Goal: Task Accomplishment & Management: Manage account settings

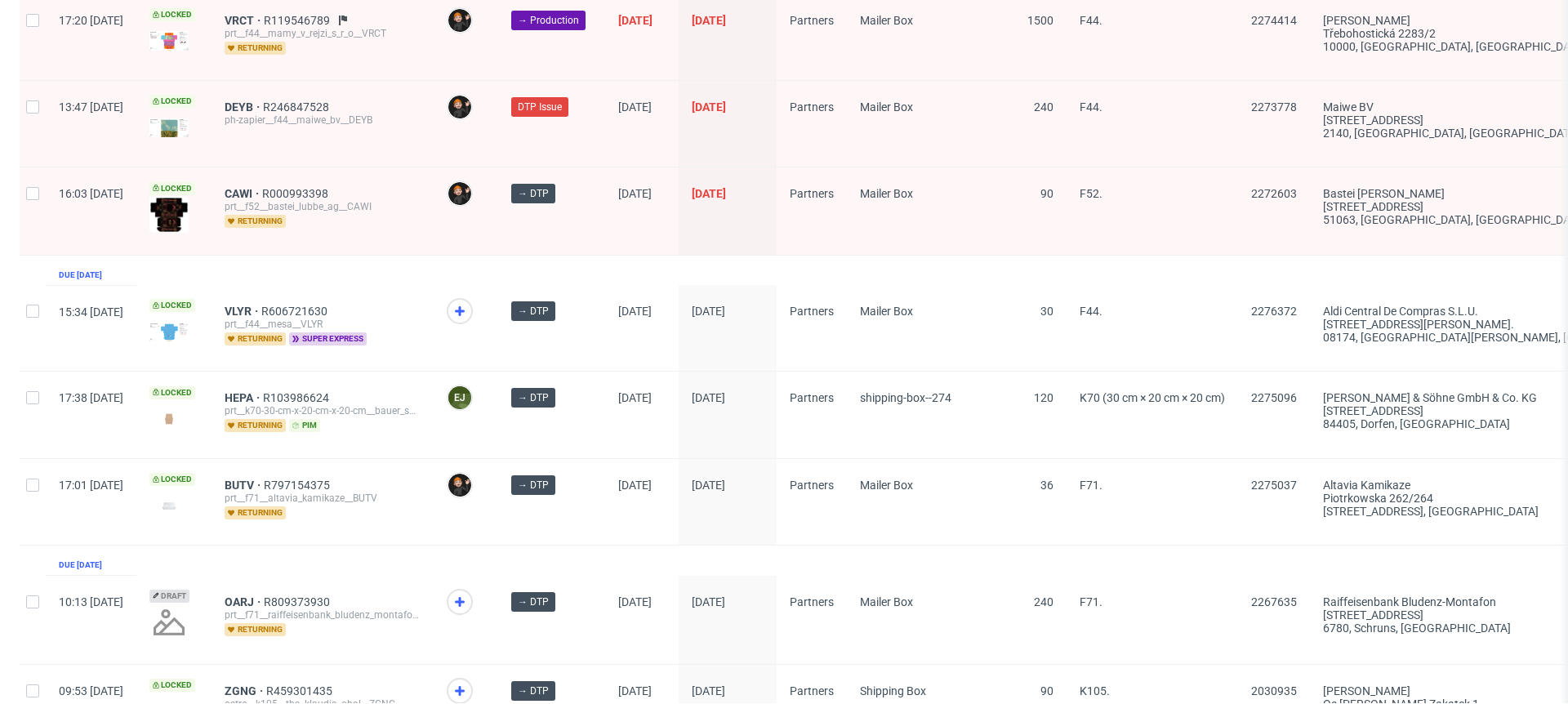
scroll to position [2582, 0]
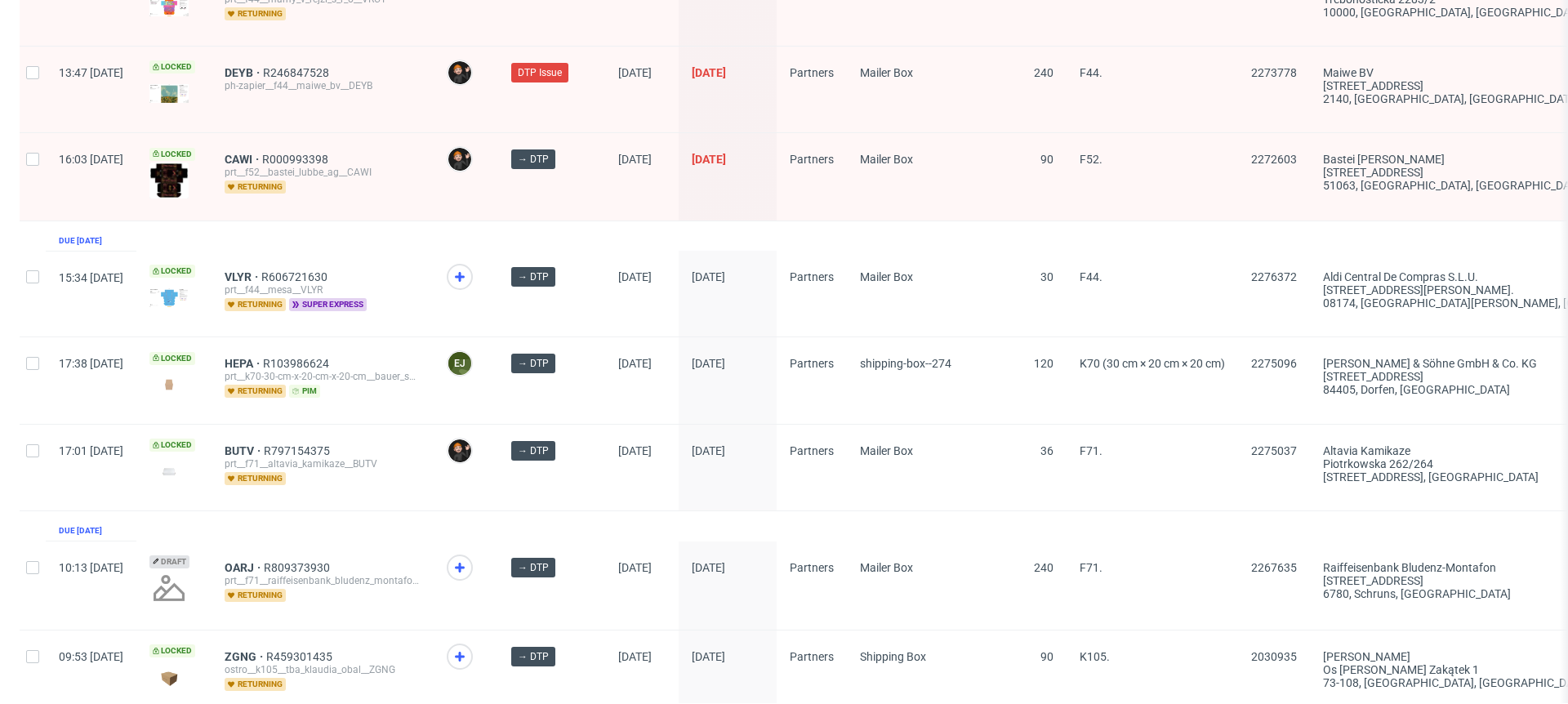
click at [299, 133] on div "CAWI R000993398 prt__f52__bastei_lubbe_ag__CAWI returning" at bounding box center [322, 176] width 222 height 86
click at [262, 152] on span "CAWI" at bounding box center [243, 159] width 37 height 13
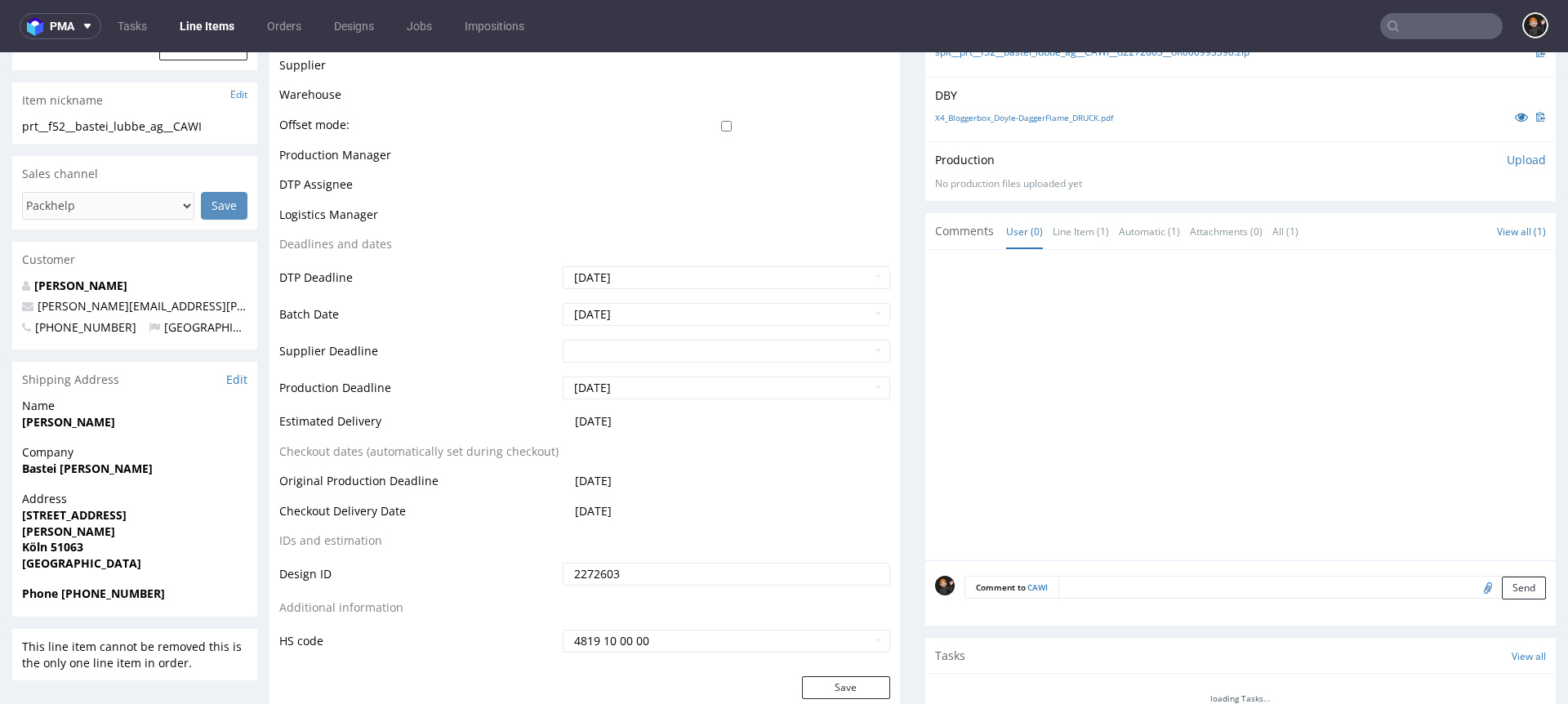
scroll to position [638, 0]
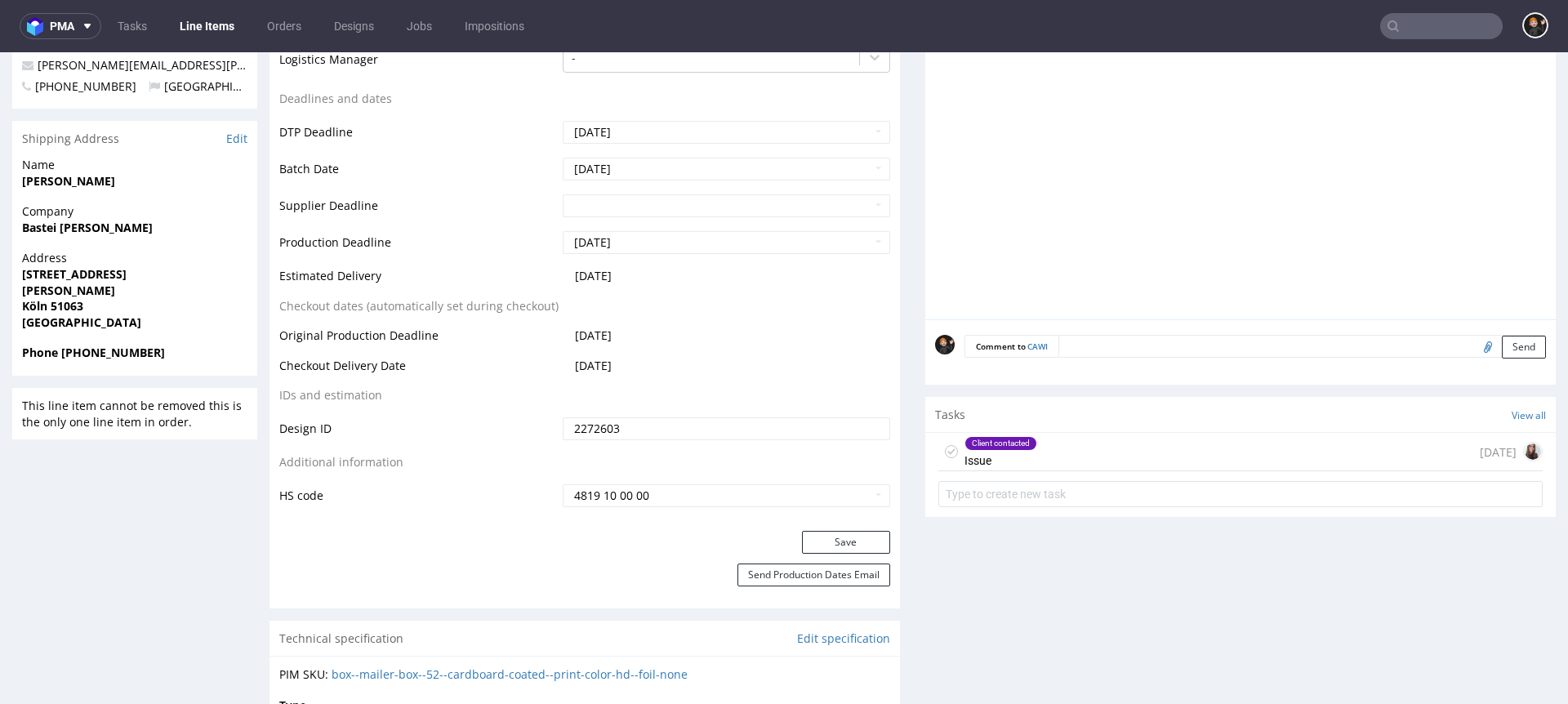
click at [1060, 450] on div "Client contacted Issue [DATE]" at bounding box center [1240, 452] width 604 height 38
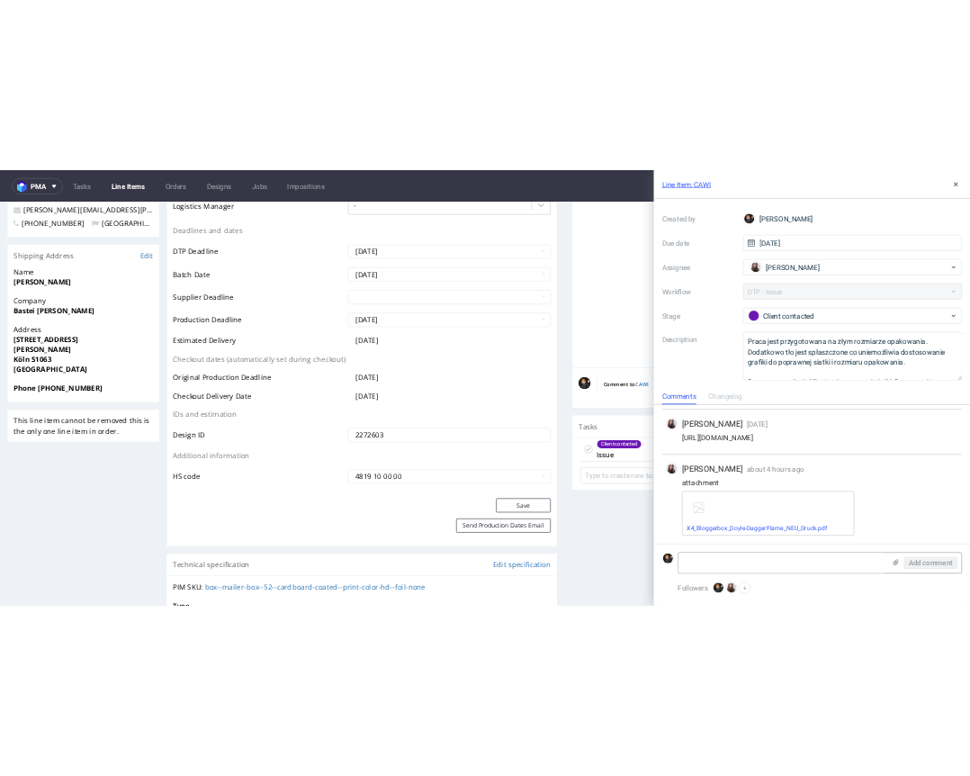
scroll to position [89, 0]
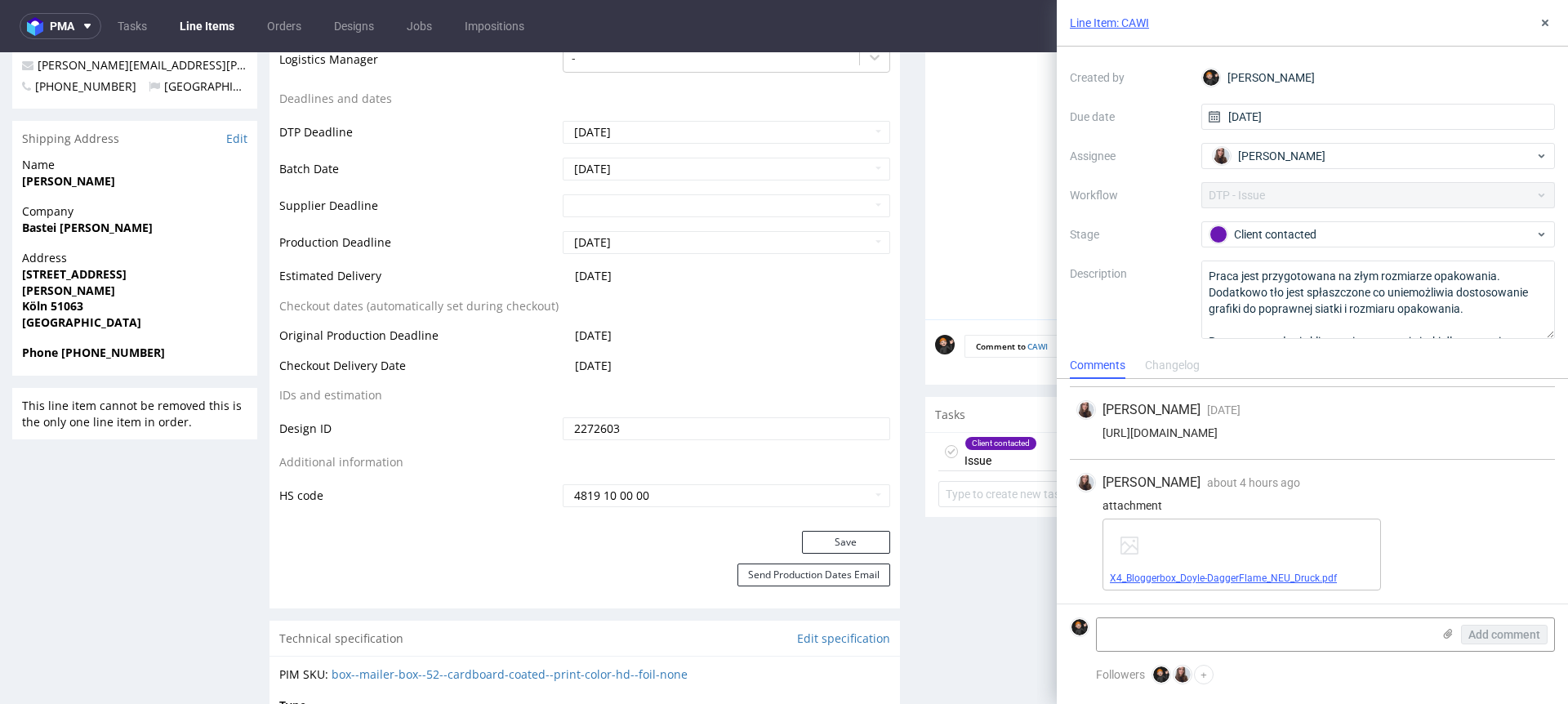
click at [1238, 576] on link "X4_Bloggerbox_Doyle-DaggerFlame_NEU_Druck.pdf" at bounding box center [1223, 578] width 227 height 12
click at [1565, 36] on div "Line Item: CAWI" at bounding box center [1312, 23] width 511 height 46
